Goal: Information Seeking & Learning: Learn about a topic

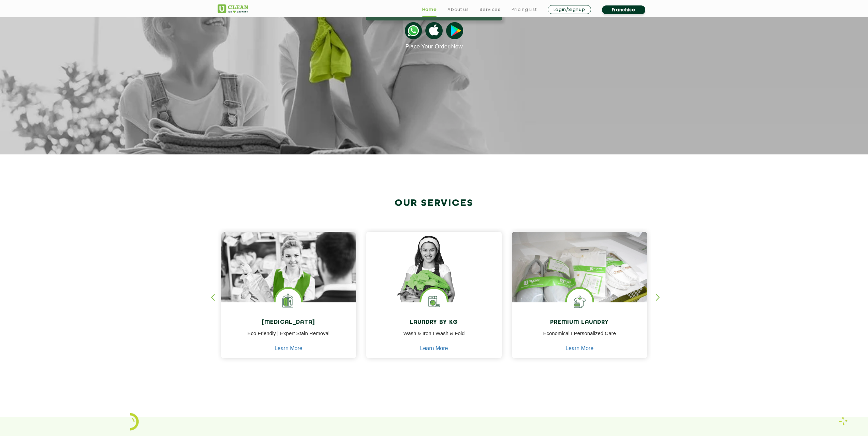
scroll to position [137, 0]
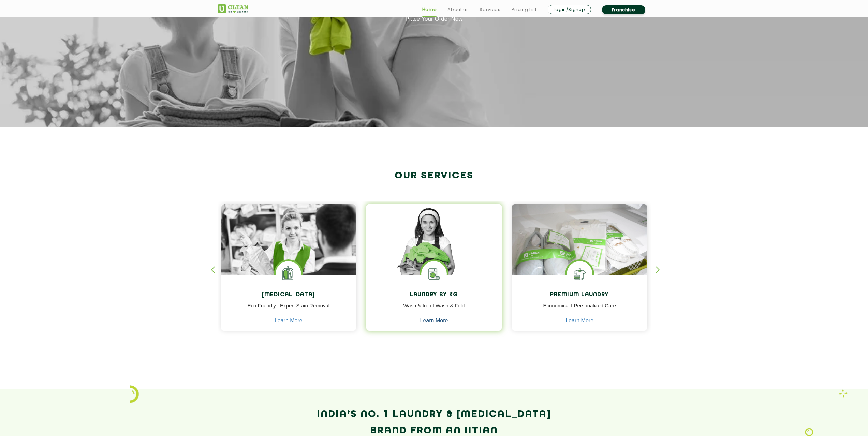
click at [441, 320] on link "Learn More" at bounding box center [434, 321] width 28 height 6
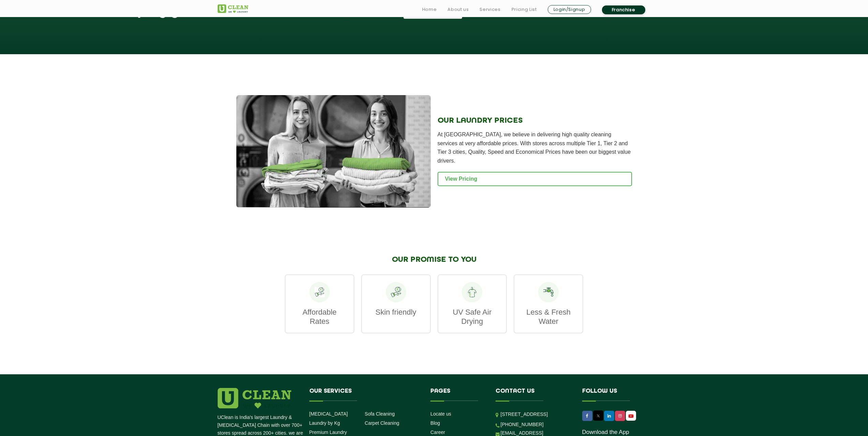
scroll to position [819, 0]
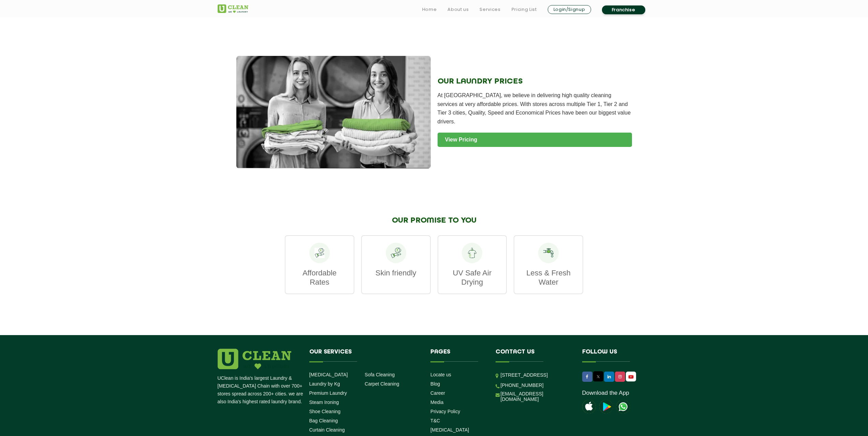
click at [469, 133] on link "View Pricing" at bounding box center [535, 140] width 195 height 14
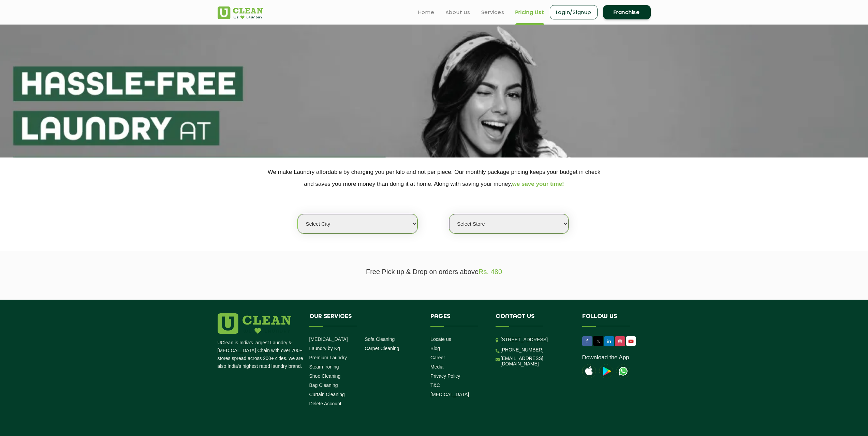
click at [405, 232] on select "Select city [GEOGRAPHIC_DATA] [GEOGRAPHIC_DATA] [GEOGRAPHIC_DATA] [GEOGRAPHIC_D…" at bounding box center [357, 223] width 119 height 19
select select "26"
click at [298, 214] on select "Select city [GEOGRAPHIC_DATA] [GEOGRAPHIC_DATA] [GEOGRAPHIC_DATA] [GEOGRAPHIC_D…" at bounding box center [357, 223] width 119 height 19
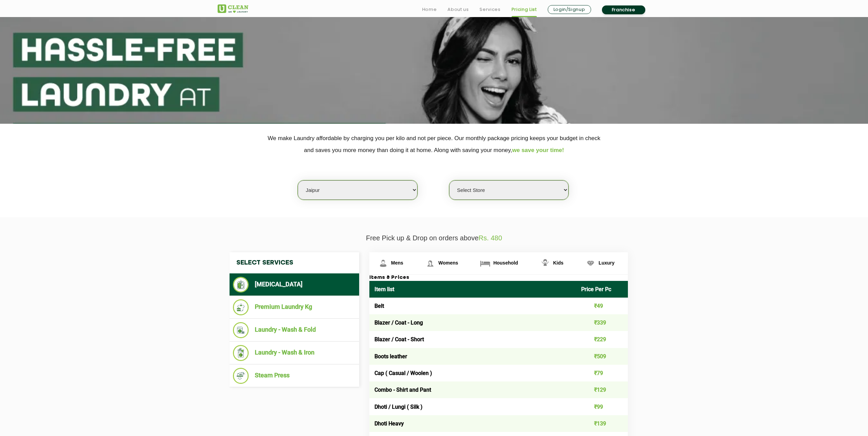
scroll to position [34, 0]
click at [315, 313] on li "Premium Laundry Kg" at bounding box center [294, 307] width 123 height 16
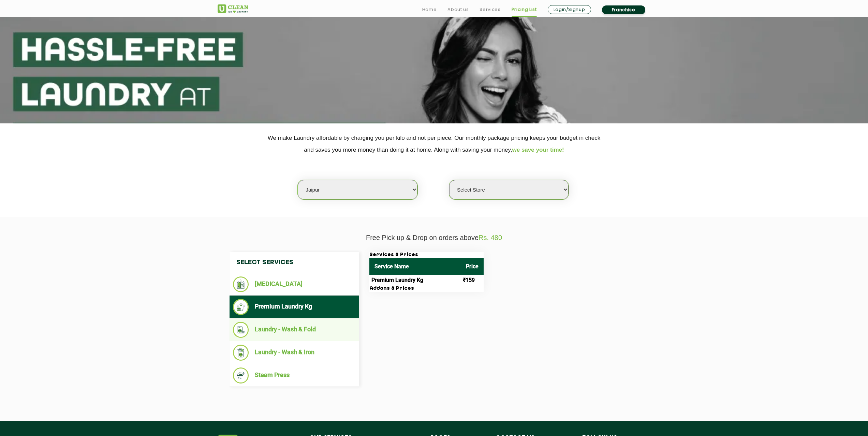
click at [314, 331] on li "Laundry - Wash & Fold" at bounding box center [294, 330] width 123 height 16
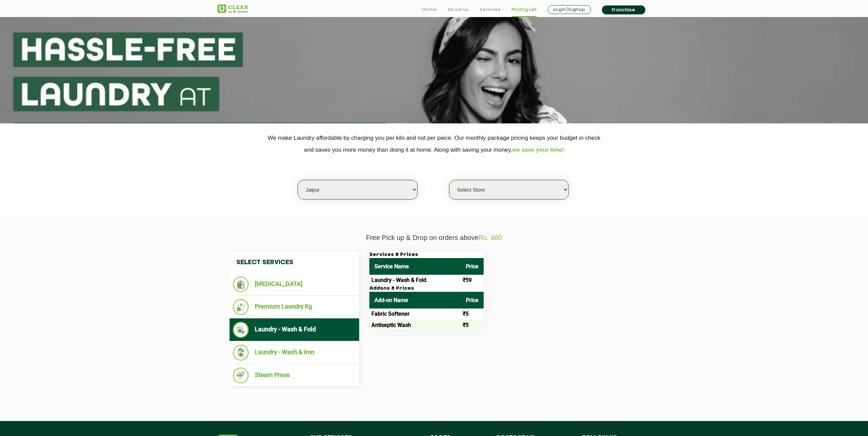
scroll to position [68, 0]
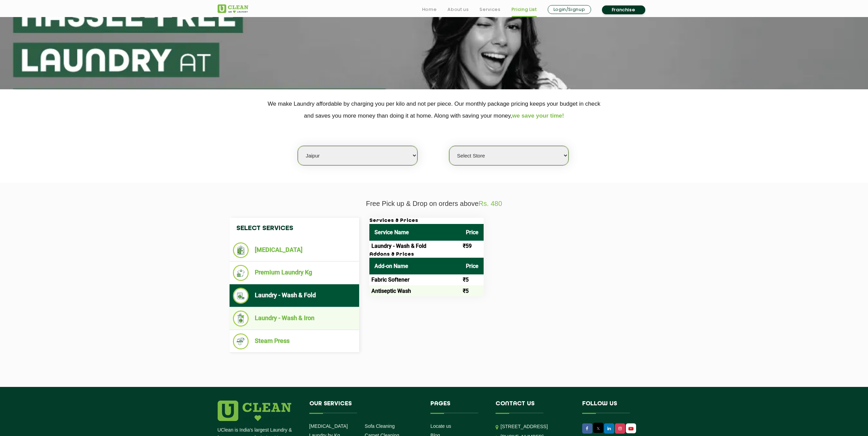
click at [327, 315] on li "Laundry - Wash & Iron" at bounding box center [294, 319] width 123 height 16
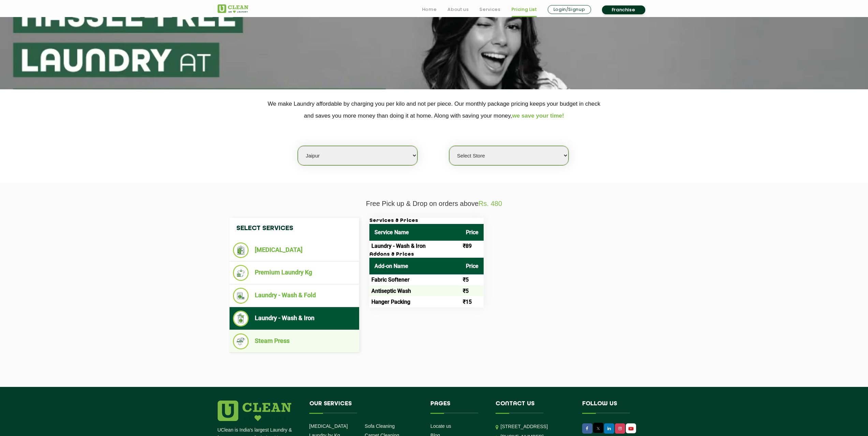
click at [310, 338] on li "Steam Press" at bounding box center [294, 342] width 123 height 16
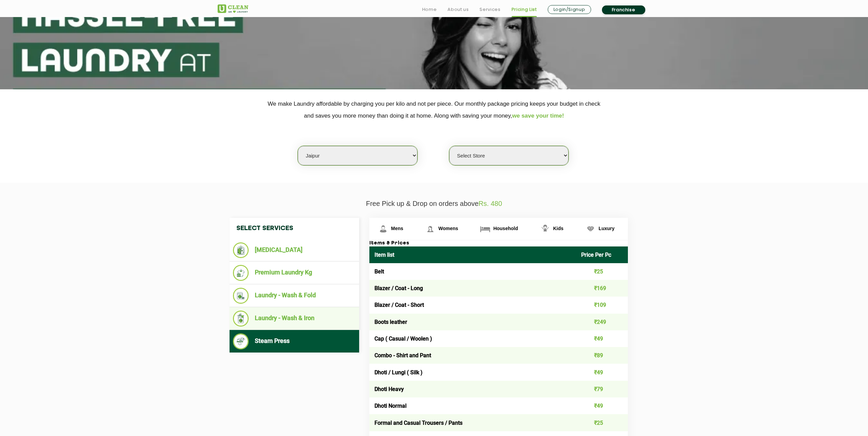
click at [317, 316] on li "Laundry - Wash & Iron" at bounding box center [294, 319] width 123 height 16
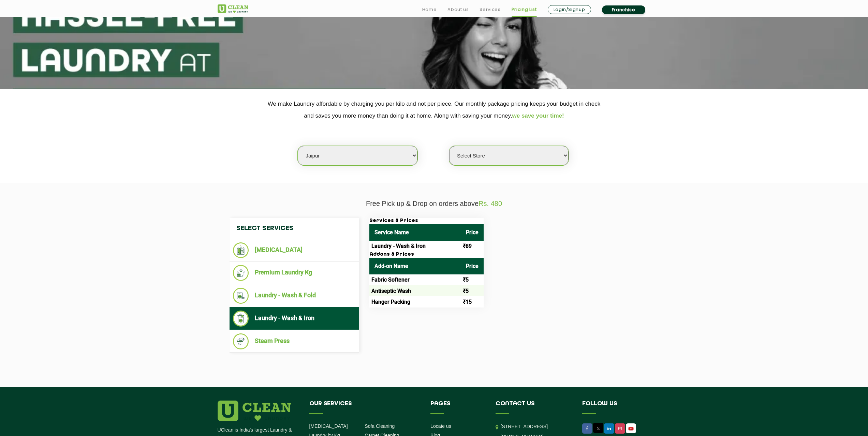
click at [541, 159] on select "Select Store [GEOGRAPHIC_DATA][PERSON_NAME] [GEOGRAPHIC_DATA] [PERSON_NAME][GEO…" at bounding box center [508, 155] width 119 height 19
click at [449, 146] on select "Select Store [GEOGRAPHIC_DATA][PERSON_NAME] [GEOGRAPHIC_DATA] [PERSON_NAME][GEO…" at bounding box center [508, 155] width 119 height 19
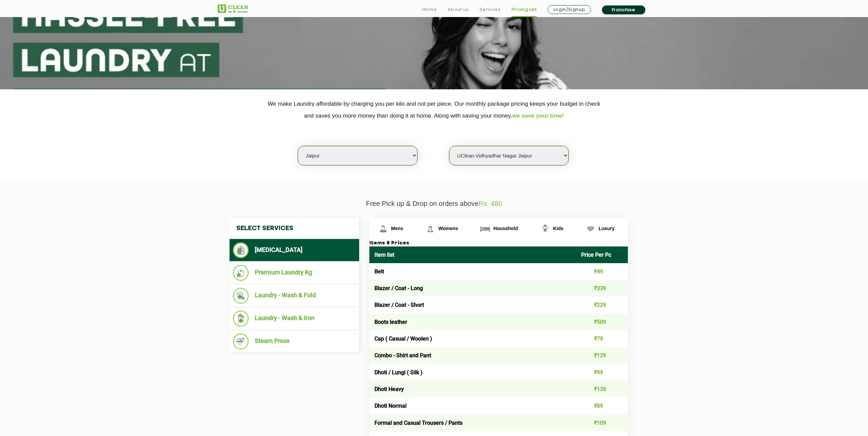
click at [491, 153] on select "Select Store [GEOGRAPHIC_DATA][PERSON_NAME] [GEOGRAPHIC_DATA] [PERSON_NAME][GEO…" at bounding box center [508, 155] width 119 height 19
select select "334"
click at [449, 146] on select "Select Store [GEOGRAPHIC_DATA][PERSON_NAME] [GEOGRAPHIC_DATA] [PERSON_NAME][GEO…" at bounding box center [508, 155] width 119 height 19
click at [400, 229] on span "Mens" at bounding box center [397, 228] width 12 height 5
click at [318, 276] on li "Premium Laundry Kg" at bounding box center [294, 273] width 123 height 16
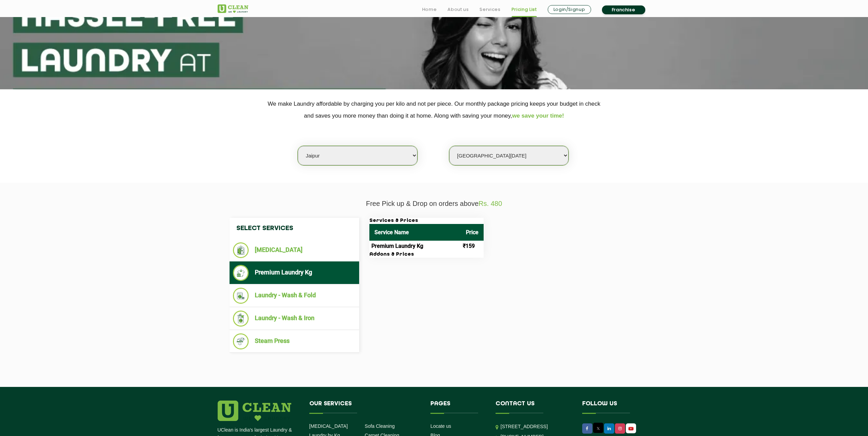
click at [418, 309] on div "Select Services [MEDICAL_DATA] Premium Laundry Kg Laundry - Wash & Fold Laundry…" at bounding box center [435, 285] width 420 height 135
click at [315, 291] on li "Laundry - Wash & Fold" at bounding box center [294, 296] width 123 height 16
